Goal: Check status: Check status

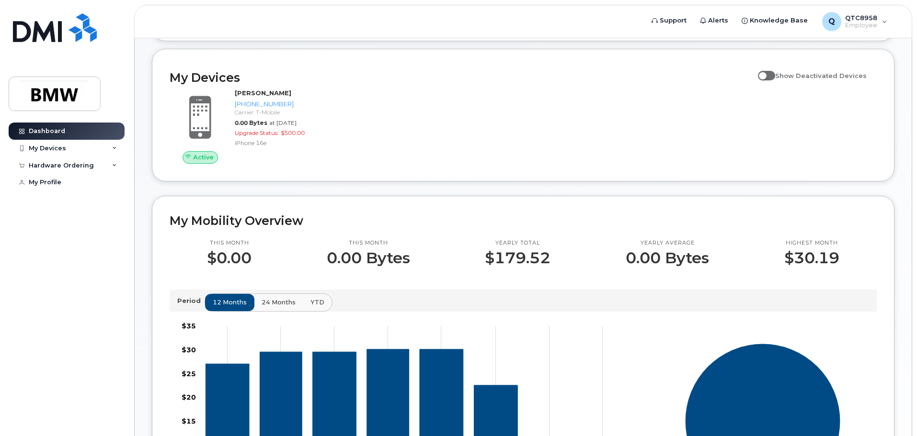
scroll to position [287, 0]
